Goal: Transaction & Acquisition: Purchase product/service

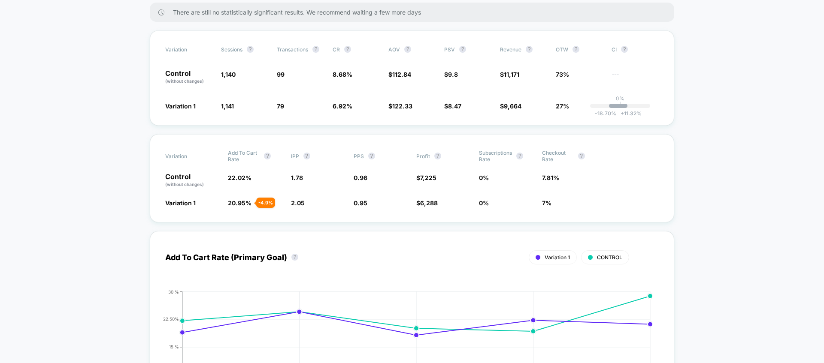
scroll to position [42, 0]
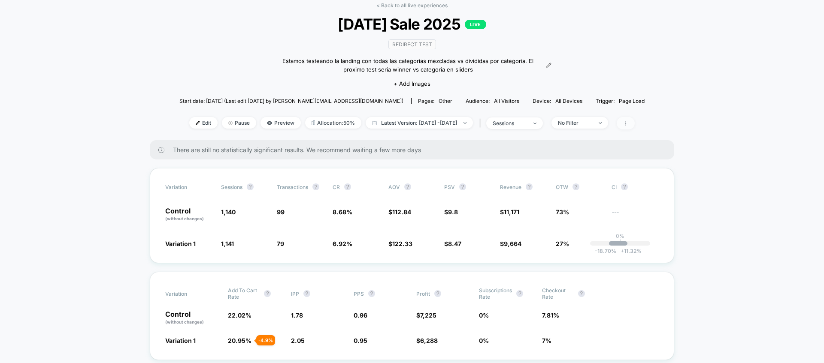
click at [635, 119] on span at bounding box center [625, 123] width 18 height 12
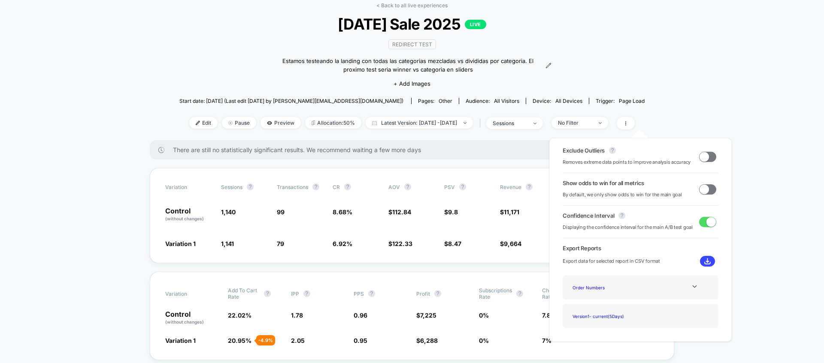
click at [538, 94] on div "Start date: [DATE] (Last edit [DATE] by [PERSON_NAME][EMAIL_ADDRESS][DOMAIN_NAM…" at bounding box center [411, 101] width 465 height 15
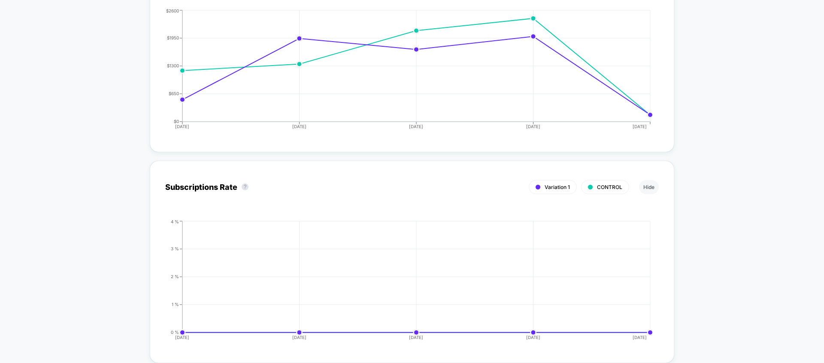
scroll to position [2517, 0]
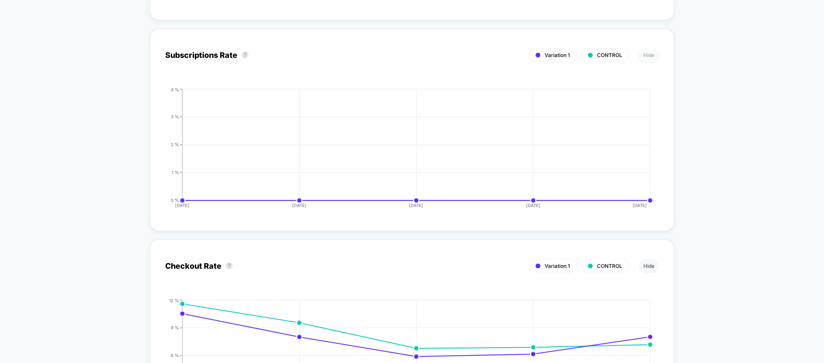
click at [650, 60] on button "Hide" at bounding box center [649, 55] width 20 height 14
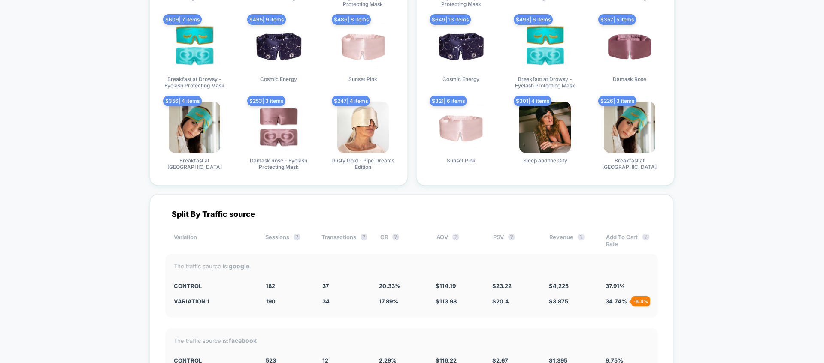
scroll to position [2968, 0]
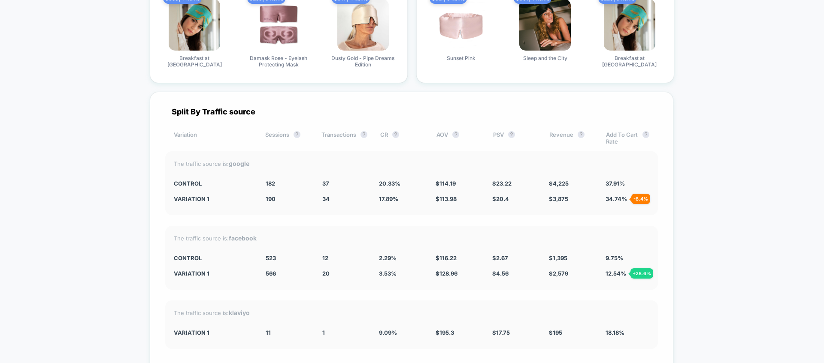
click at [620, 135] on div "Add To Cart Rate ?" at bounding box center [627, 138] width 43 height 14
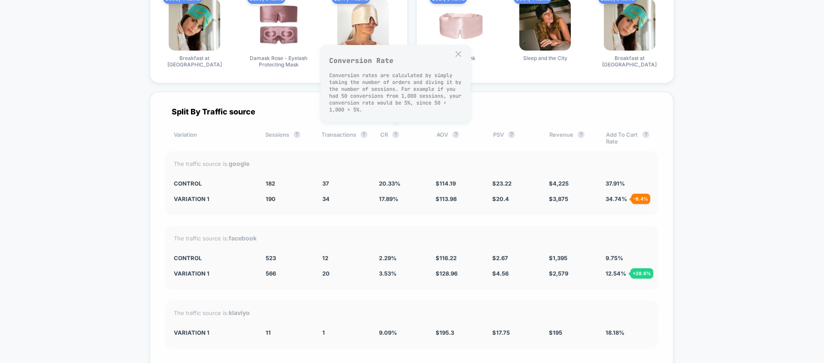
click at [405, 133] on div "CR ?" at bounding box center [401, 138] width 43 height 14
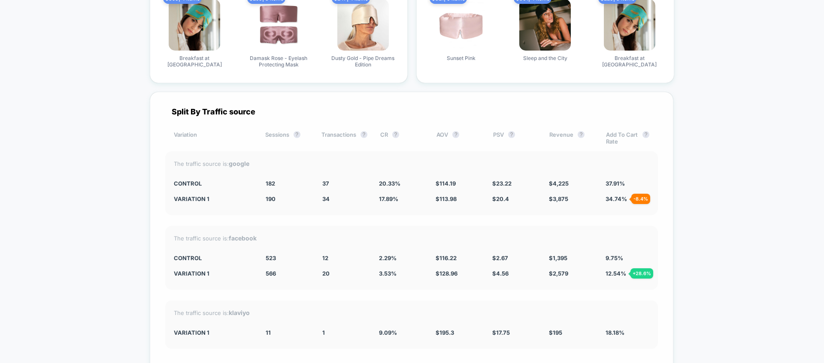
click at [387, 138] on div "CR ?" at bounding box center [401, 138] width 43 height 14
click at [387, 133] on div "CR ?" at bounding box center [401, 138] width 43 height 14
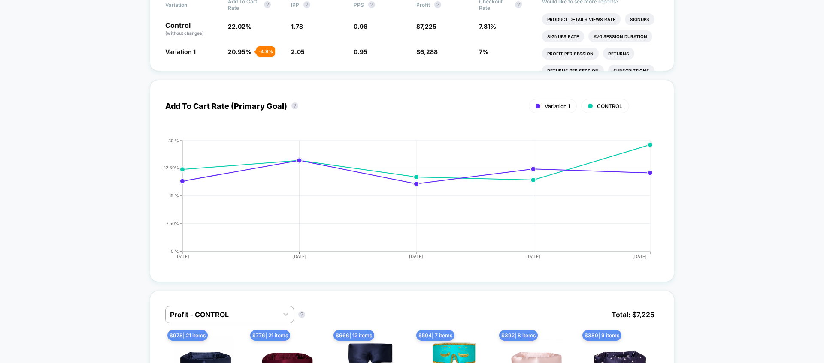
scroll to position [79, 0]
